Goal: Information Seeking & Learning: Learn about a topic

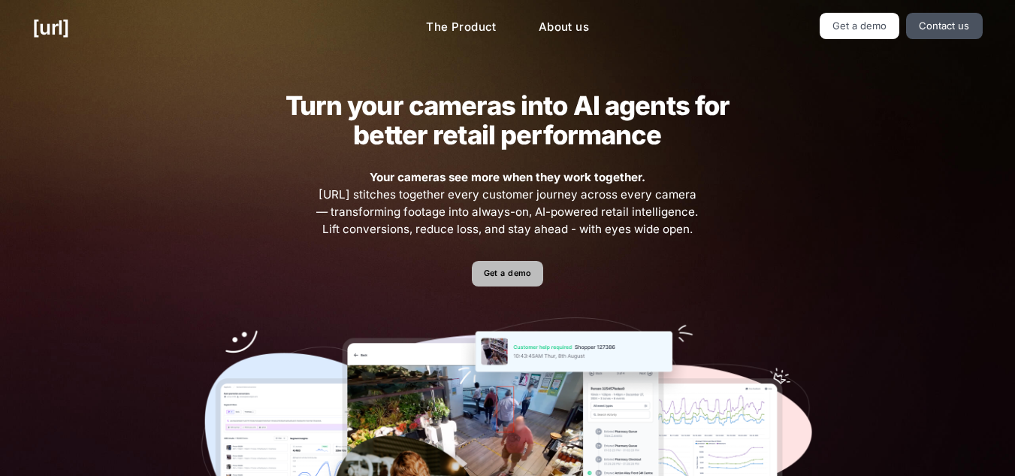
click at [525, 279] on link "Get a demo" at bounding box center [507, 274] width 71 height 26
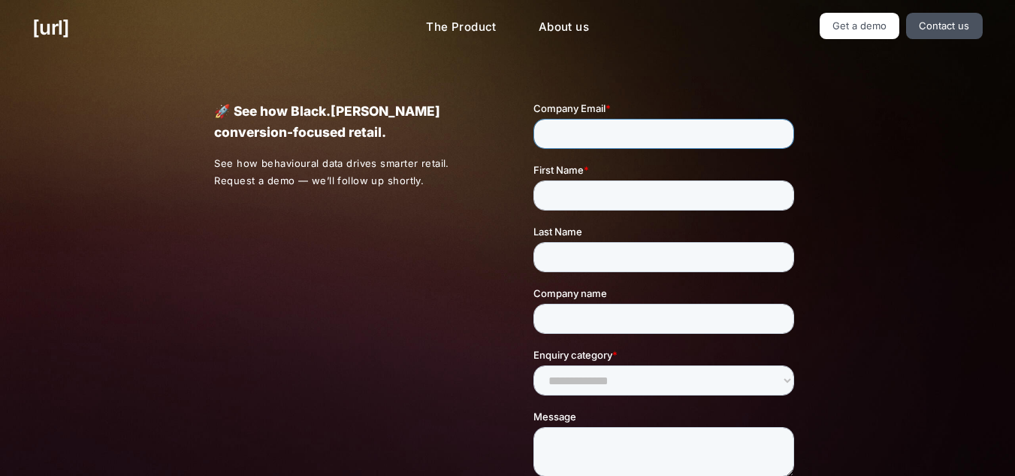
click at [601, 132] on input "Company Email *" at bounding box center [664, 134] width 261 height 30
click at [413, 277] on div "🚀 See how Black.[PERSON_NAME] conversion-focused retail. See how behavioural da…" at bounding box center [508, 359] width 652 height 607
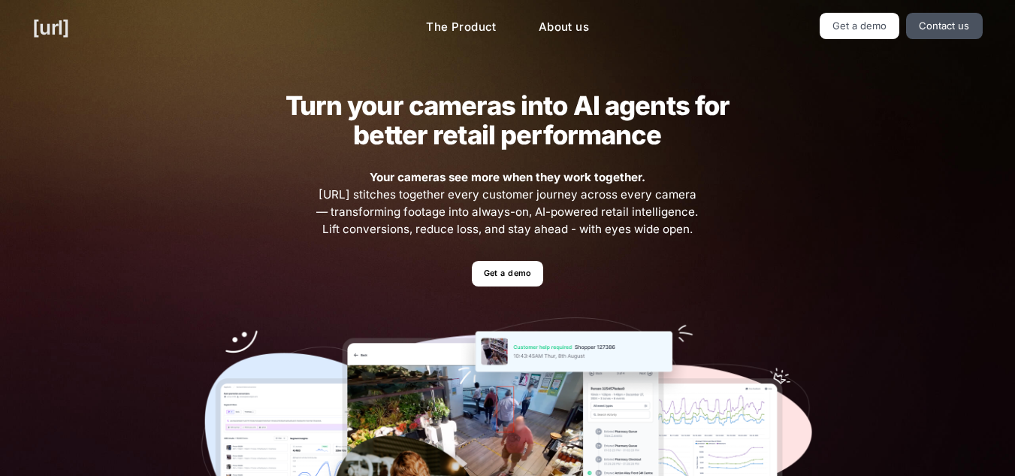
click at [38, 29] on link "[URL]" at bounding box center [50, 27] width 37 height 29
click at [468, 24] on link "The Product" at bounding box center [461, 27] width 95 height 29
